Goal: Find specific page/section: Find specific page/section

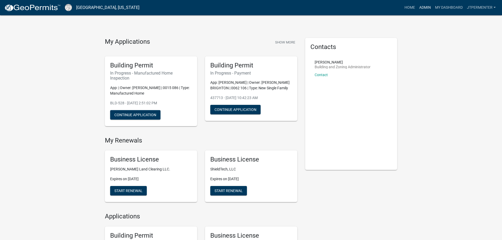
click at [430, 5] on link "Admin" at bounding box center [425, 8] width 16 height 10
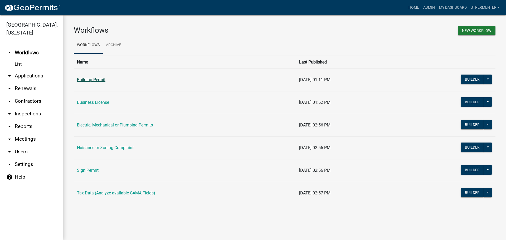
click at [96, 81] on link "Building Permit" at bounding box center [91, 79] width 28 height 5
